Goal: Navigation & Orientation: Go to known website

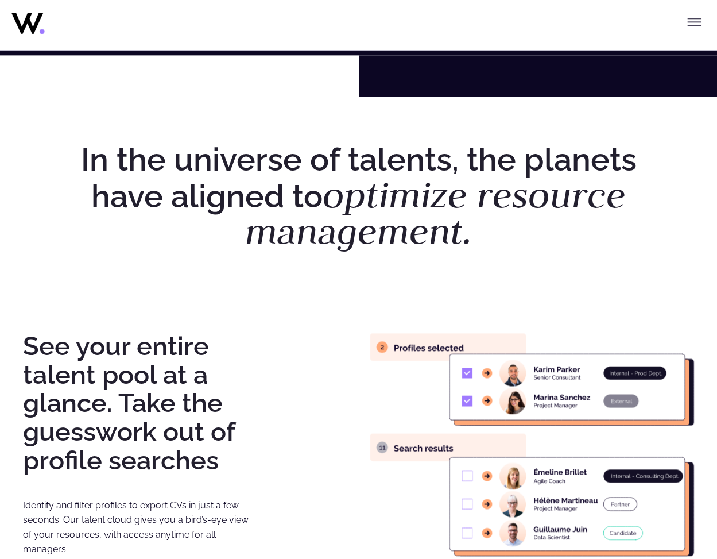
scroll to position [622, 0]
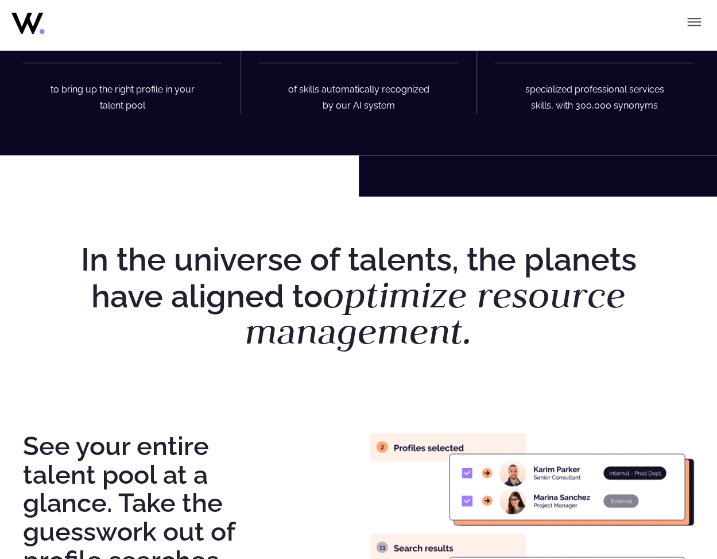
click at [696, 21] on icon "Toggle menu" at bounding box center [694, 22] width 14 height 14
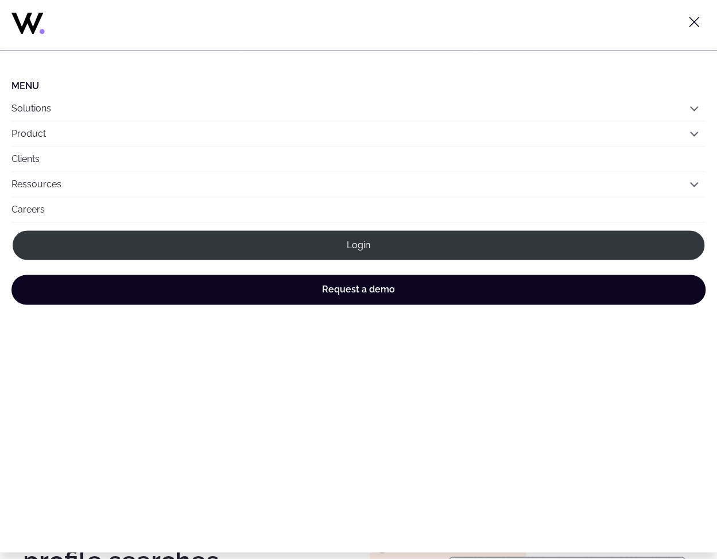
click at [692, 25] on icon "Toggle menu" at bounding box center [694, 22] width 14 height 14
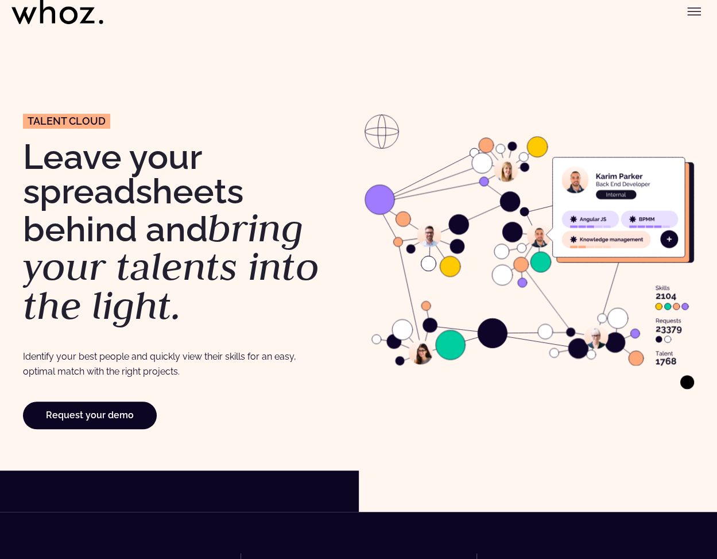
scroll to position [0, 0]
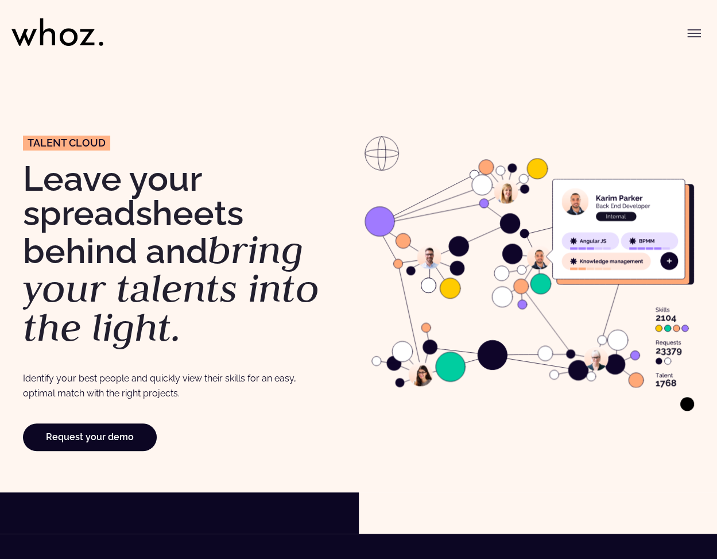
click at [691, 34] on icon "Toggle menu" at bounding box center [694, 33] width 14 height 14
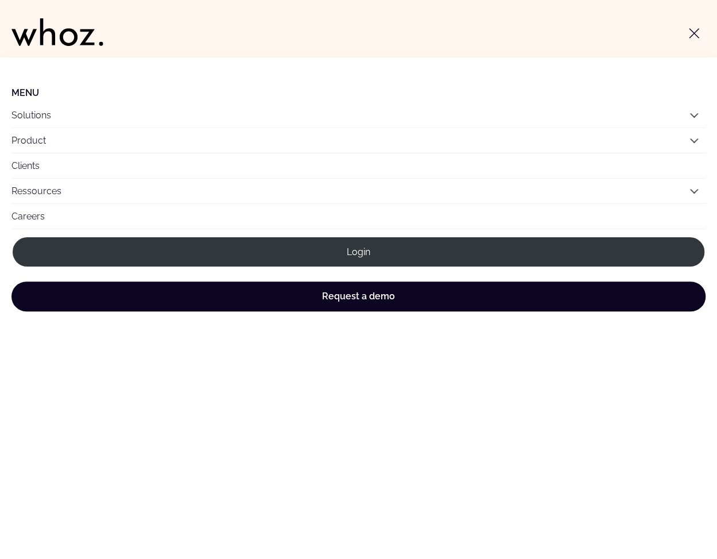
click at [59, 28] on icon at bounding box center [57, 32] width 92 height 28
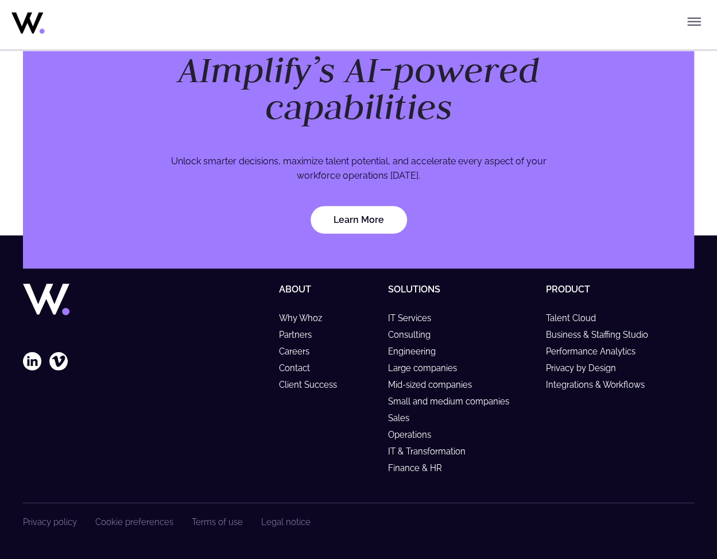
scroll to position [3540, 0]
